Goal: Information Seeking & Learning: Learn about a topic

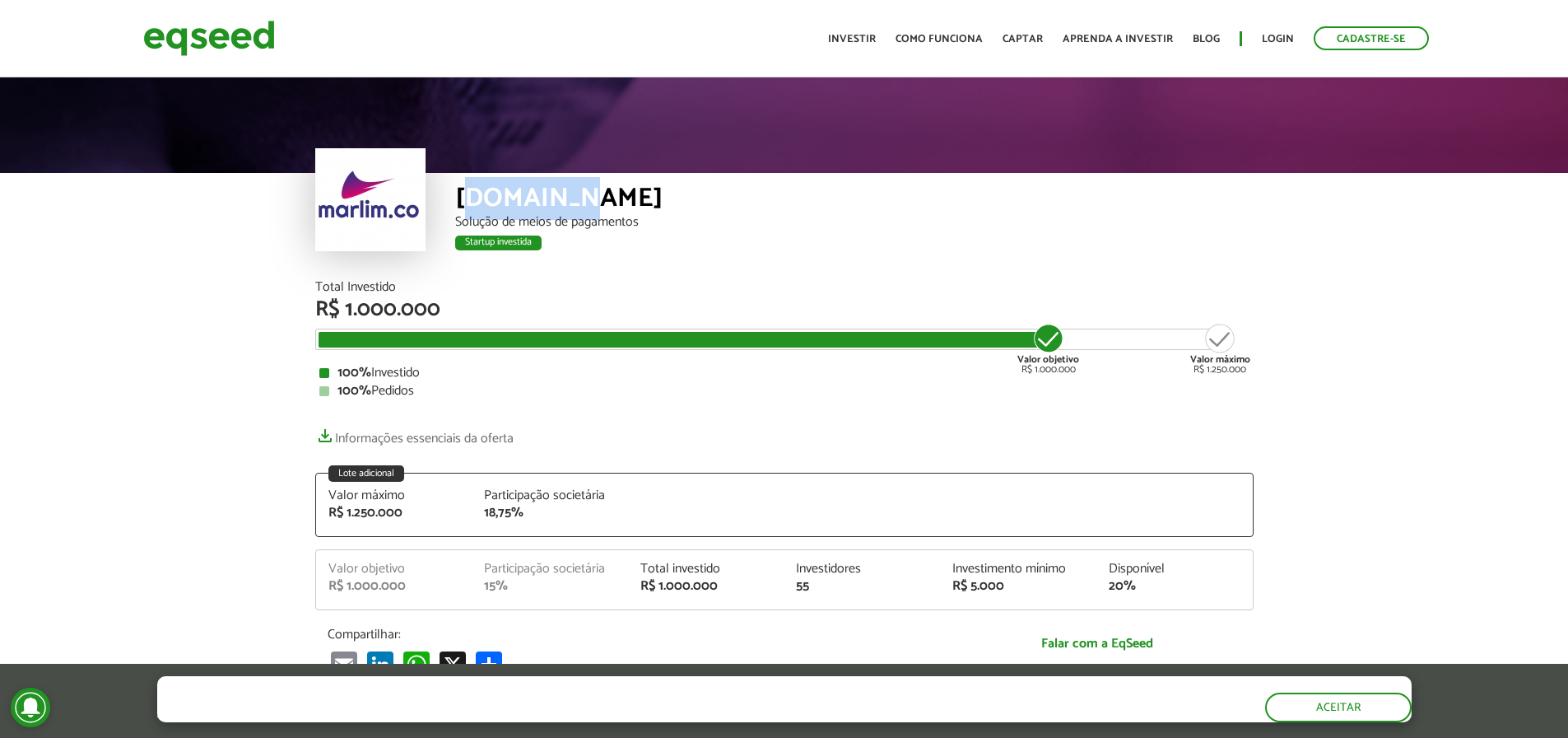
drag, startPoint x: 468, startPoint y: 192, endPoint x: 570, endPoint y: 191, distance: 102.0
click at [570, 191] on div "[DOMAIN_NAME]" at bounding box center [854, 200] width 799 height 31
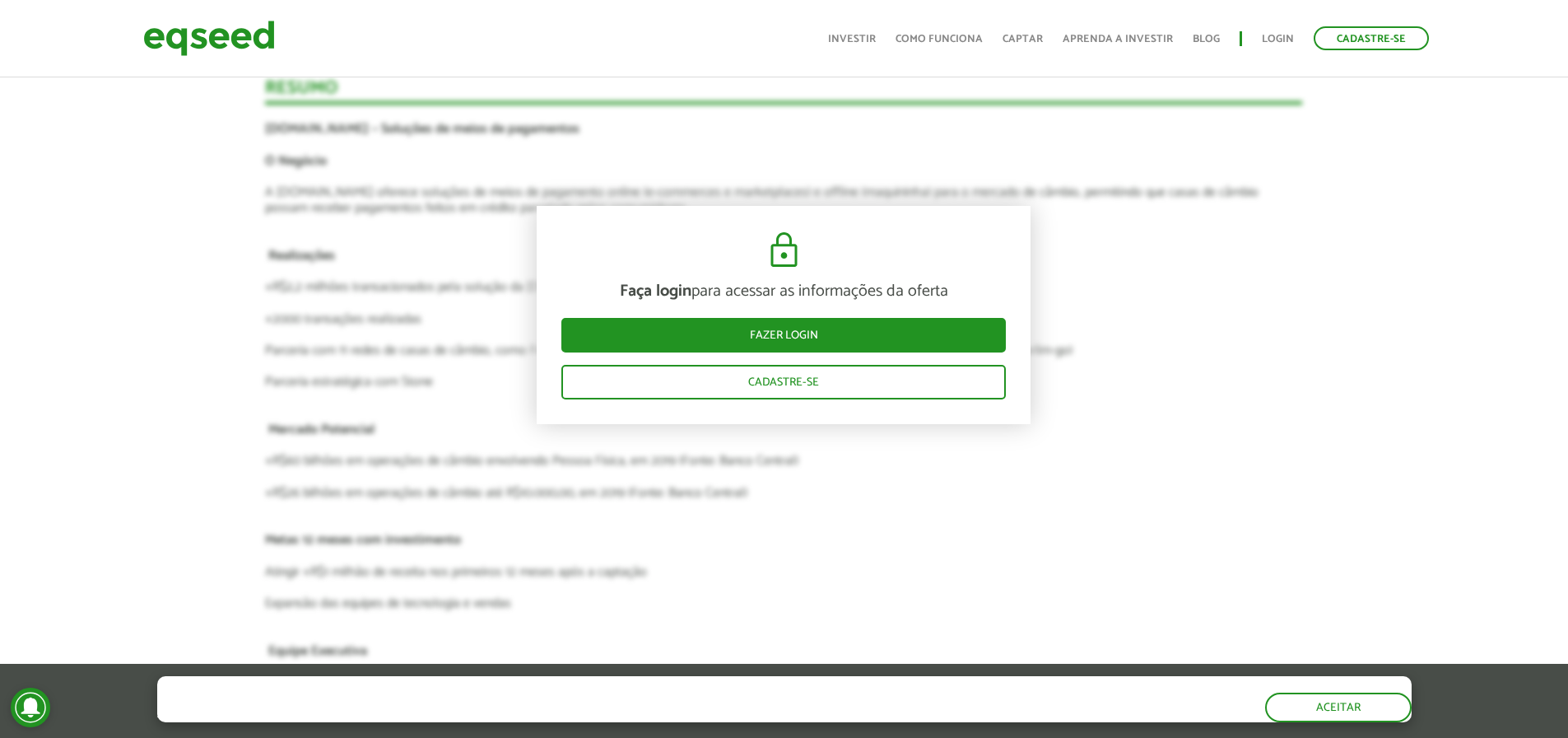
scroll to position [2196, 0]
